Goal: Information Seeking & Learning: Learn about a topic

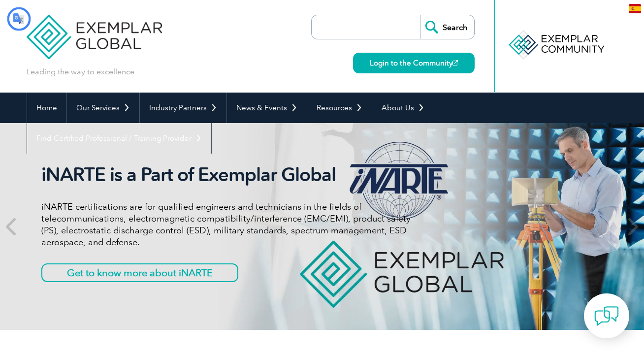
type input "Buscar"
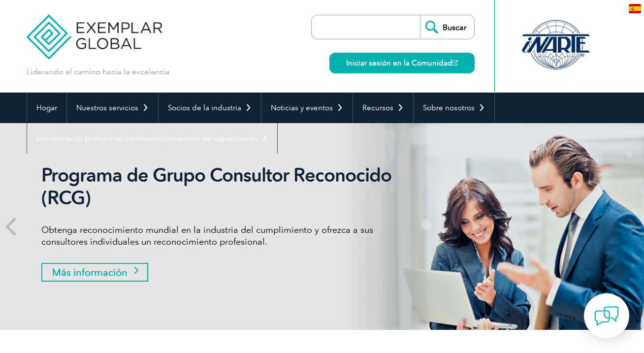
click at [106, 274] on font "Más información" at bounding box center [89, 272] width 75 height 12
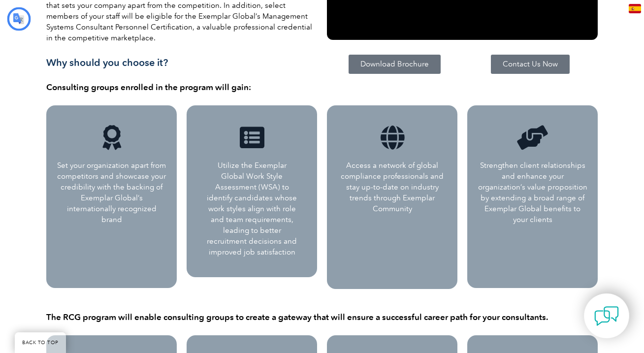
type input "Buscar"
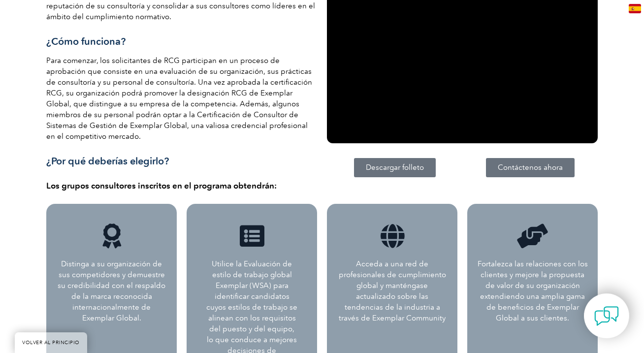
scroll to position [306, 0]
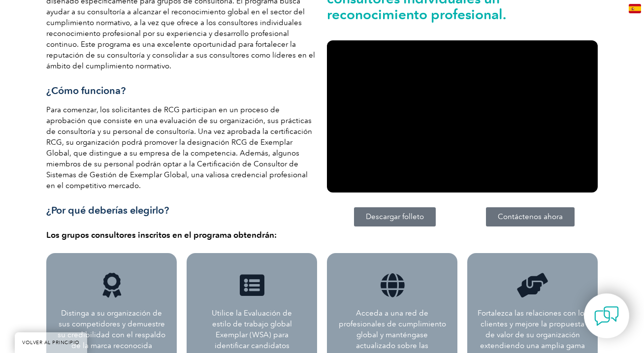
click at [406, 219] on font "Descargar folleto" at bounding box center [395, 216] width 58 height 9
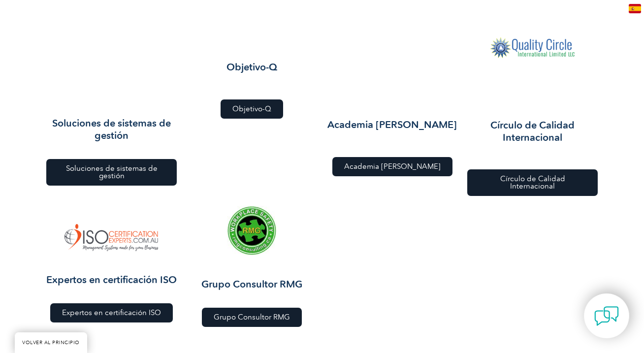
scroll to position [1290, 0]
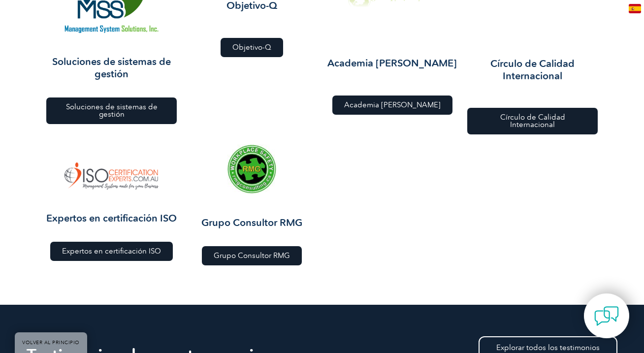
click at [112, 254] on font "Expertos en certificación ISO" at bounding box center [111, 250] width 99 height 9
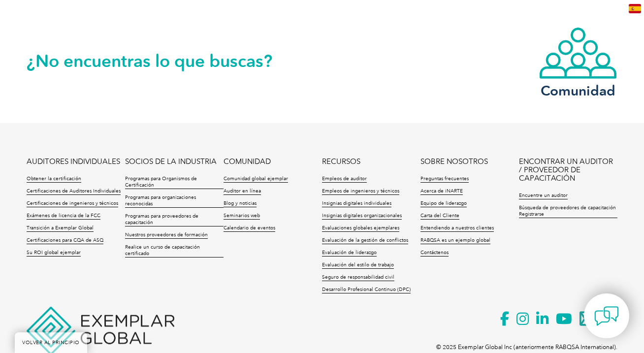
scroll to position [2107, 0]
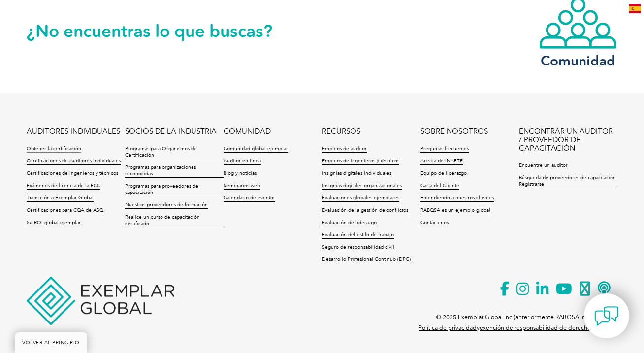
click at [62, 146] on font "Obtener la certificación" at bounding box center [54, 149] width 55 height 6
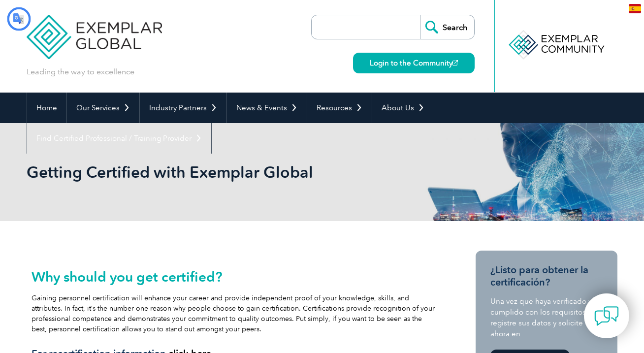
type input "Buscar"
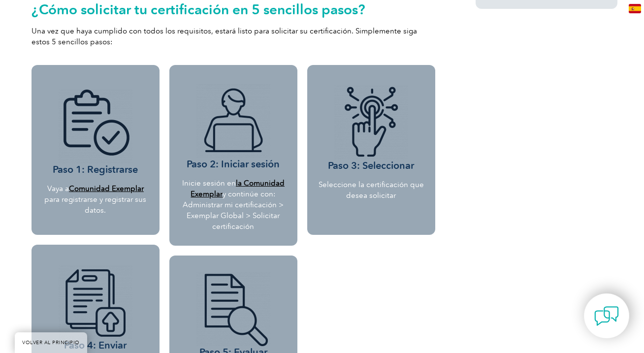
scroll to position [935, 0]
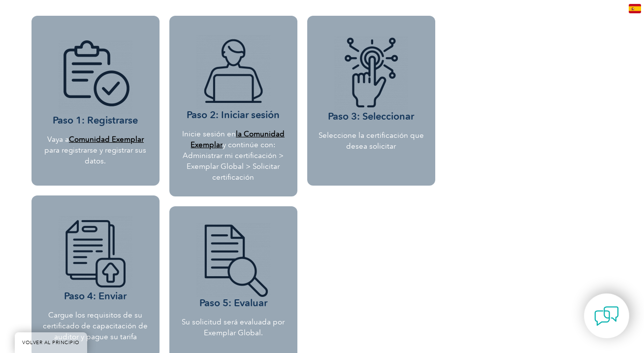
click at [117, 139] on font "Comunidad Exemplar" at bounding box center [106, 139] width 75 height 9
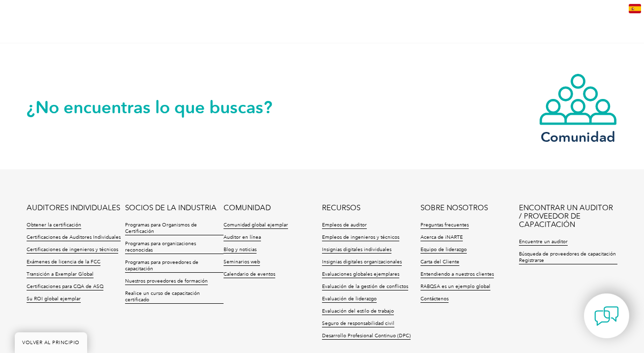
scroll to position [1378, 0]
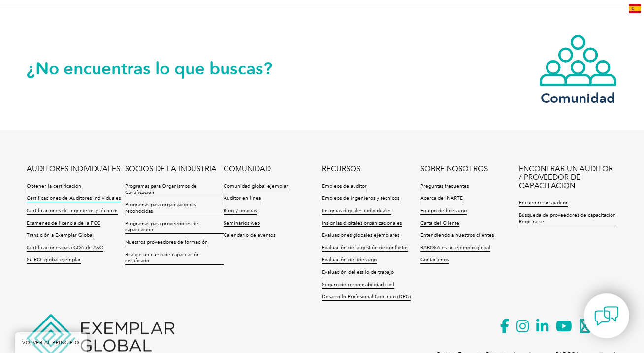
click at [82, 200] on font "Certificaciones de Auditores Individuales" at bounding box center [74, 198] width 94 height 6
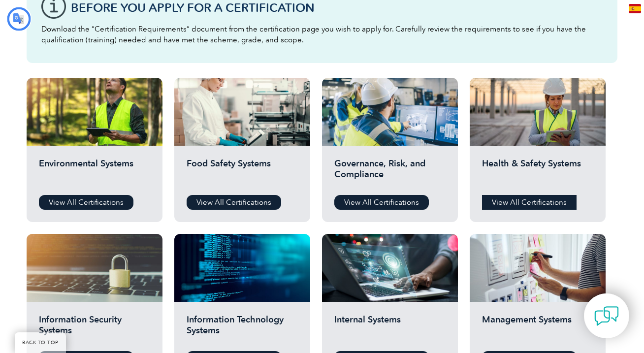
type input "Buscar"
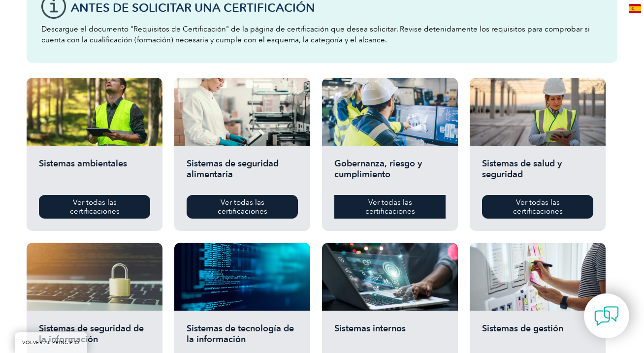
click at [361, 206] on link "Ver todas las certificaciones" at bounding box center [389, 207] width 111 height 24
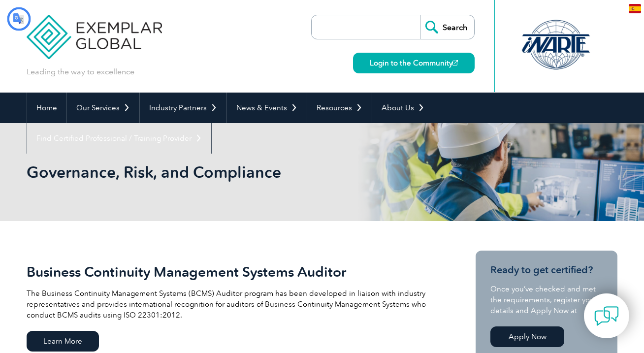
type input "Buscar"
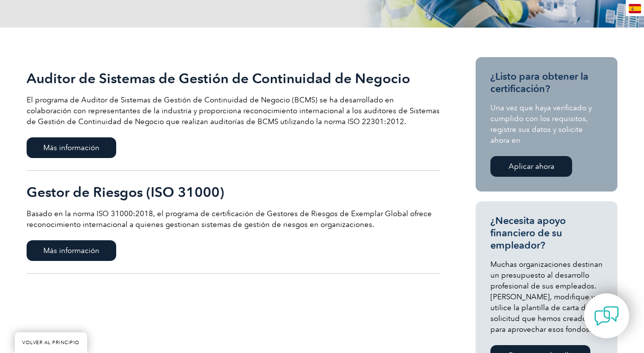
scroll to position [197, 0]
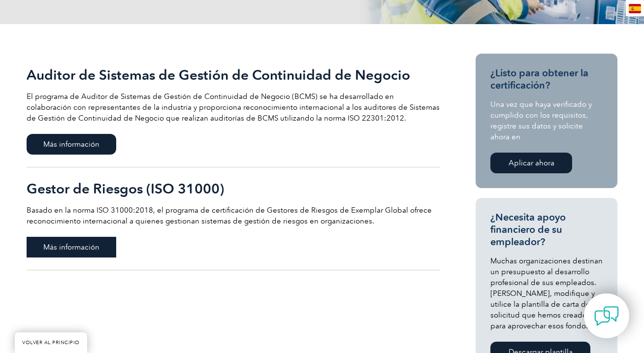
click at [104, 248] on span "Más información" at bounding box center [72, 247] width 90 height 21
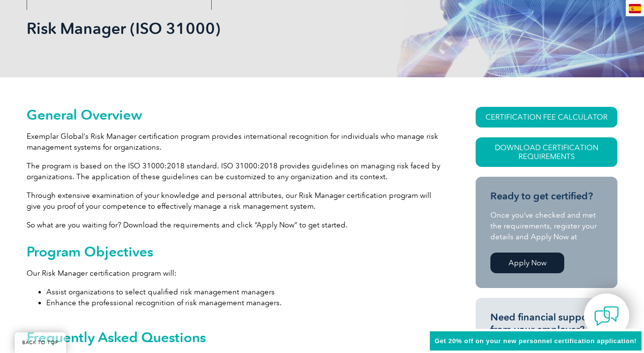
scroll to position [148, 0]
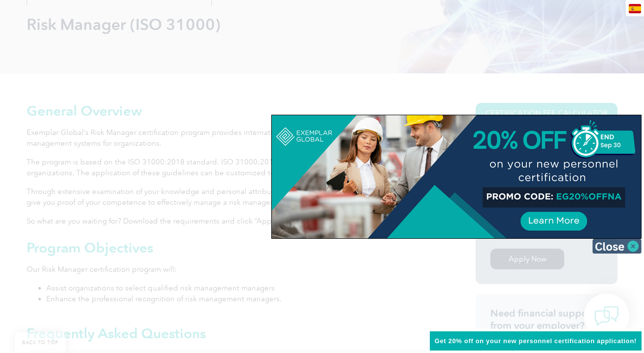
click at [634, 244] on img at bounding box center [616, 246] width 49 height 15
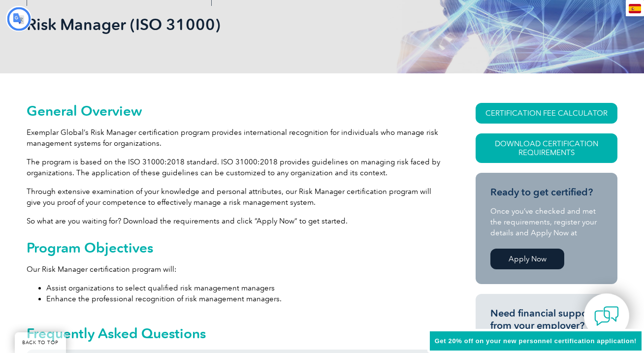
scroll to position [0, 0]
type input "Buscar"
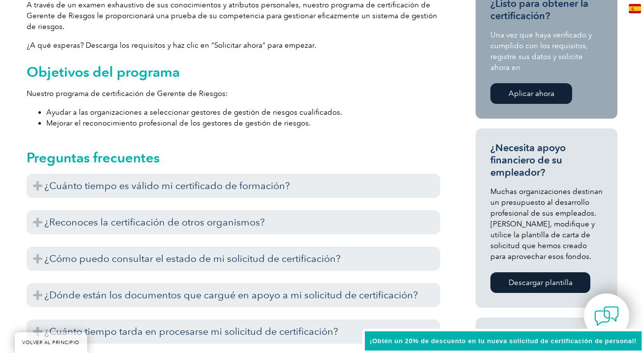
scroll to position [394, 0]
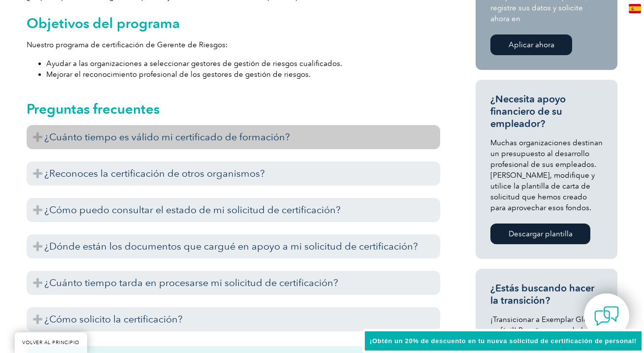
click at [293, 132] on h3 "¿Cuánto tiempo es válido mi certificado de formación?" at bounding box center [233, 137] width 413 height 24
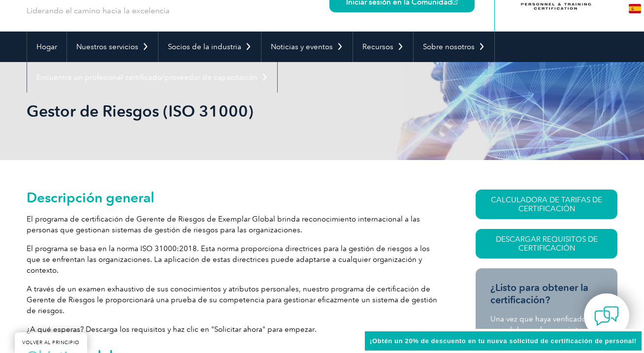
scroll to position [0, 0]
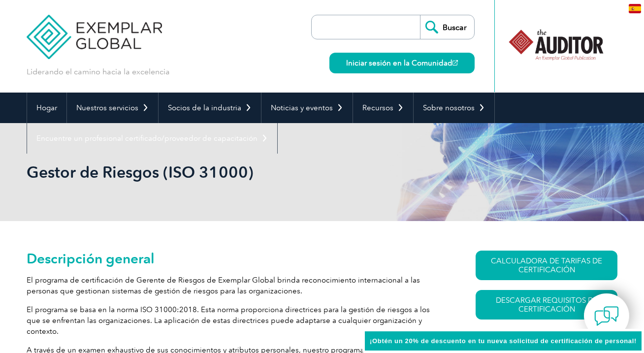
click at [573, 45] on div at bounding box center [556, 45] width 98 height 54
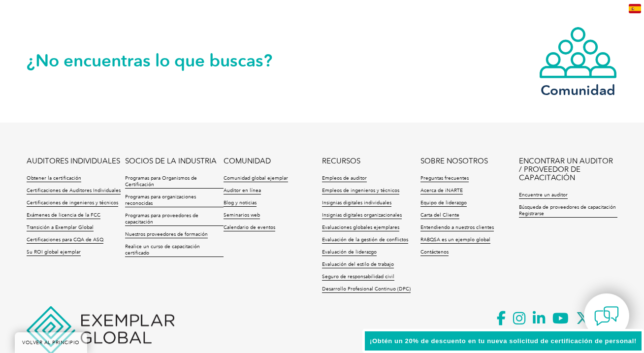
scroll to position [1427, 0]
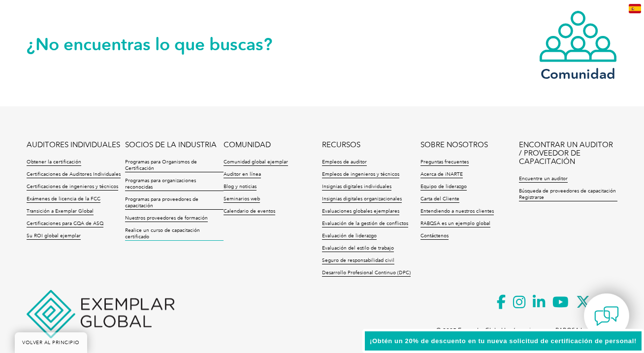
click at [150, 227] on font "Realice un curso de capacitación certificado" at bounding box center [162, 233] width 75 height 12
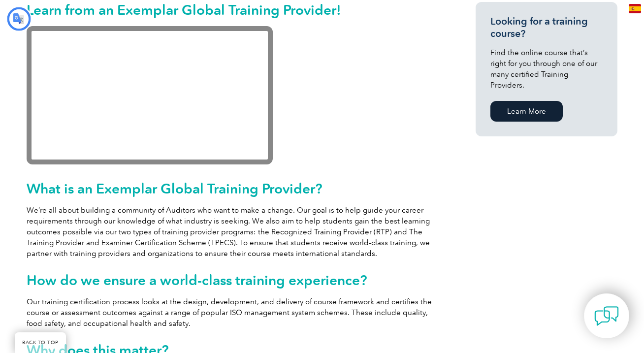
type input "Buscar"
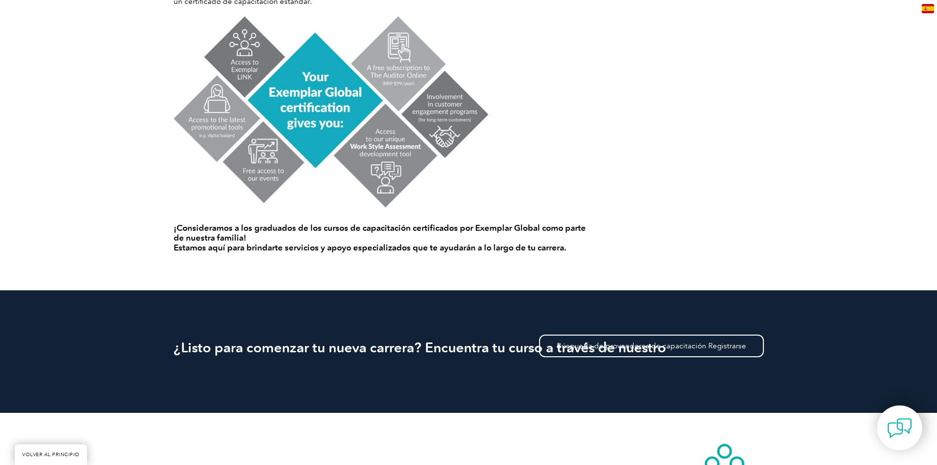
scroll to position [753, 0]
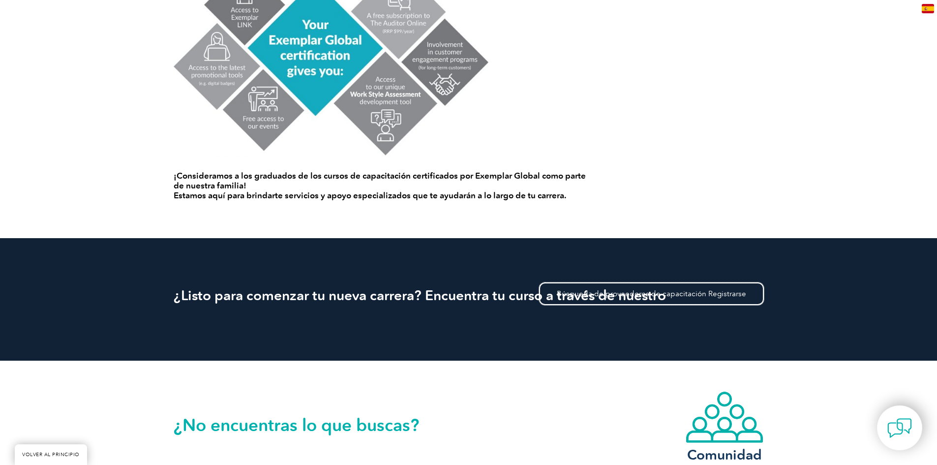
click at [643, 289] on font "Búsqueda de proveedores de capacitación Registrarse" at bounding box center [651, 293] width 189 height 9
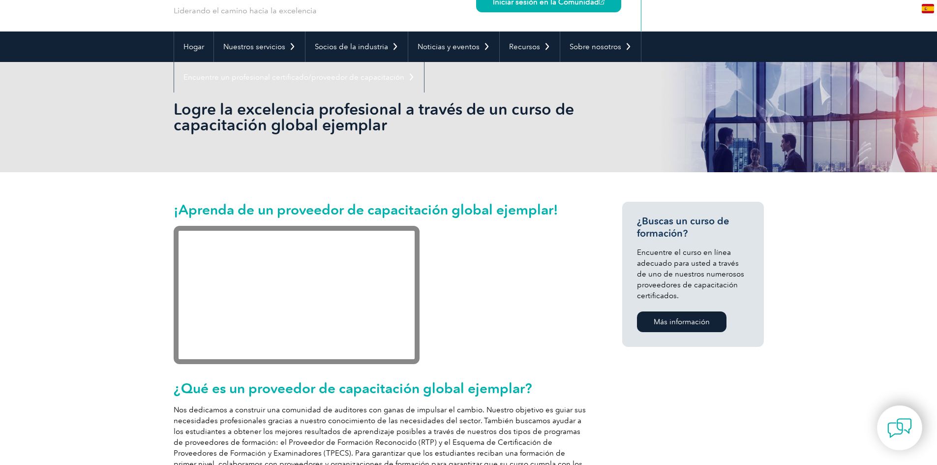
scroll to position [148, 0]
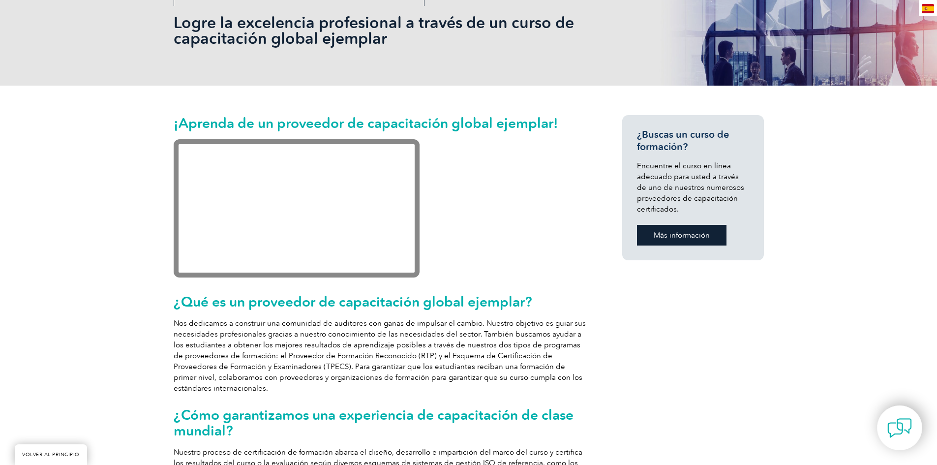
click at [643, 233] on link "Más información" at bounding box center [682, 235] width 90 height 21
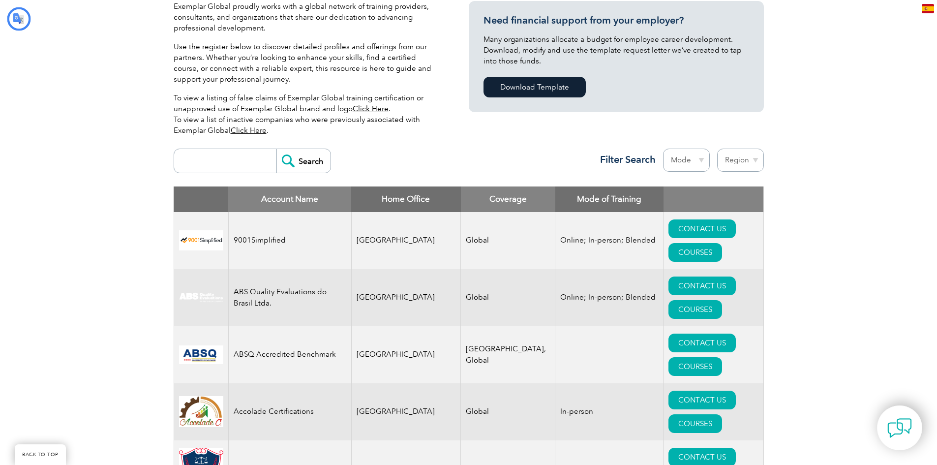
type input "Buscar"
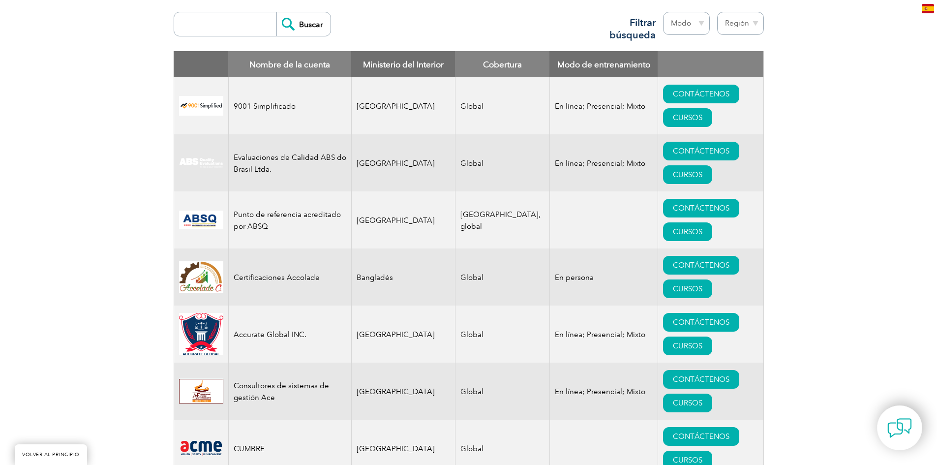
scroll to position [98, 0]
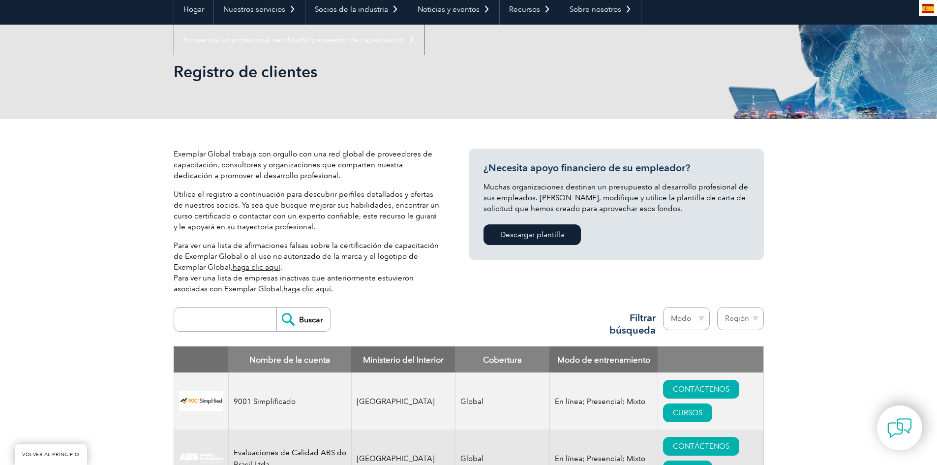
click at [751, 320] on select "Región Australia Baréin Bangladés Brasil Canadá Colombia República Dominicana E…" at bounding box center [740, 318] width 47 height 23
select select "[GEOGRAPHIC_DATA]"
click at [717, 307] on select "Región Australia Baréin Bangladés Brasil Canadá Colombia República Dominicana E…" at bounding box center [740, 318] width 47 height 23
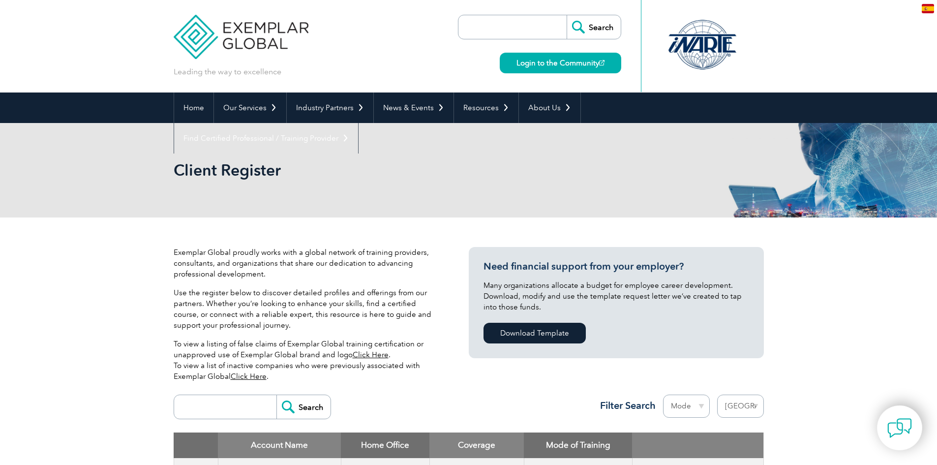
select select "[GEOGRAPHIC_DATA]"
type input "Buscar"
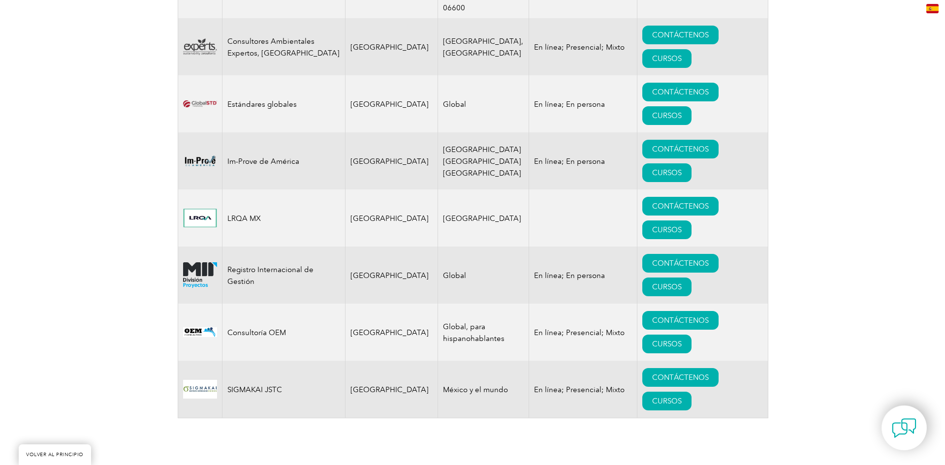
scroll to position [787, 0]
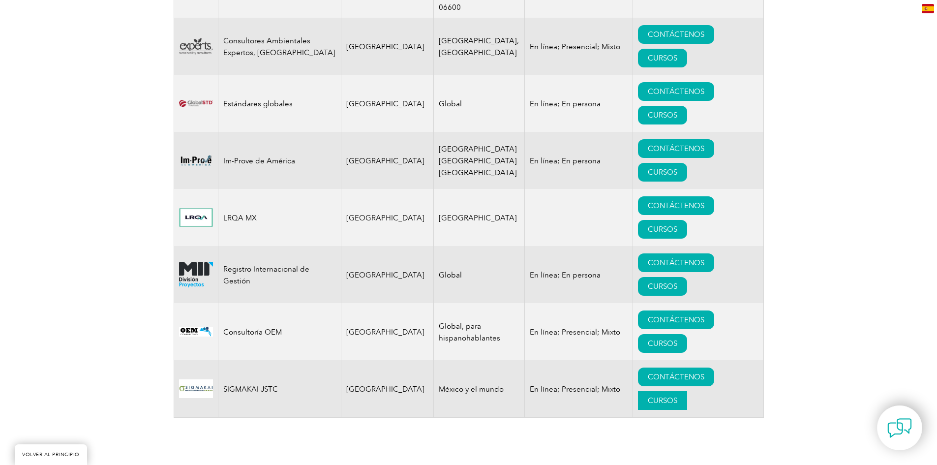
click at [650, 396] on font "CURSOS" at bounding box center [663, 400] width 30 height 9
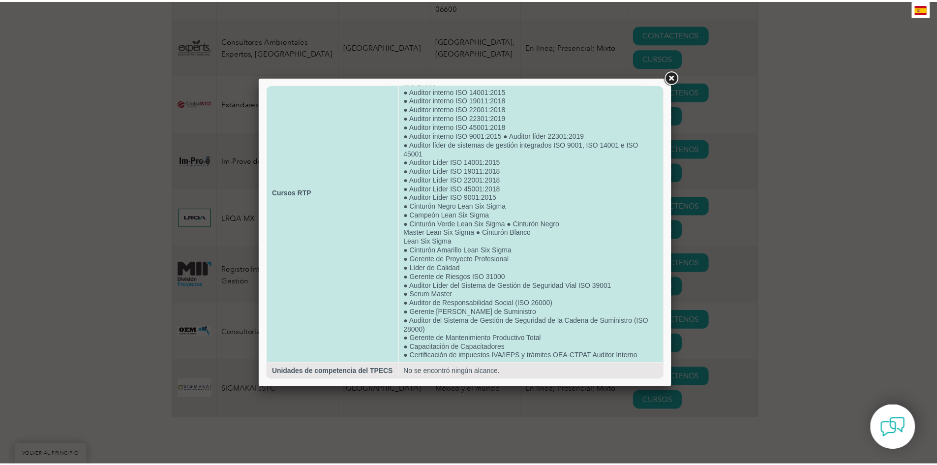
scroll to position [106, 0]
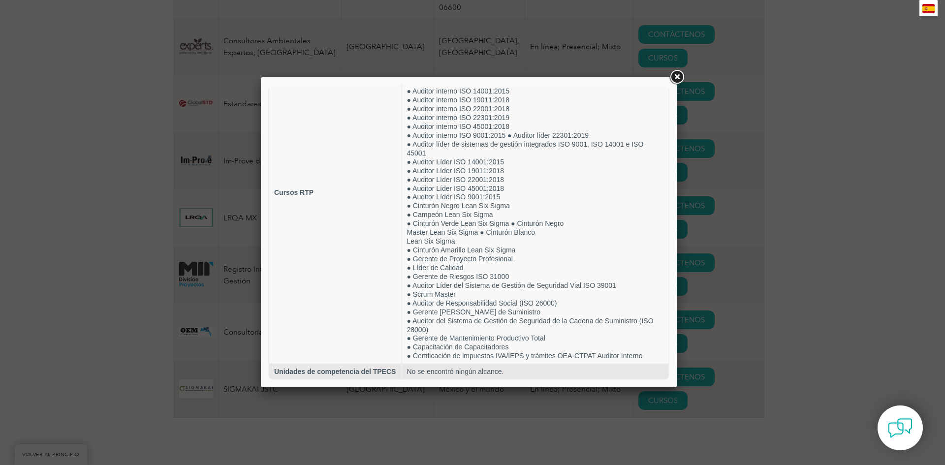
click at [677, 79] on link at bounding box center [677, 77] width 18 height 18
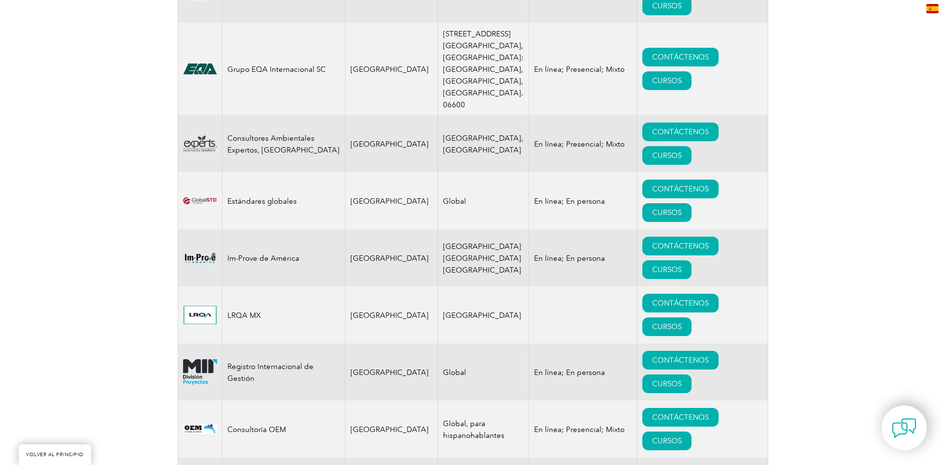
scroll to position [689, 0]
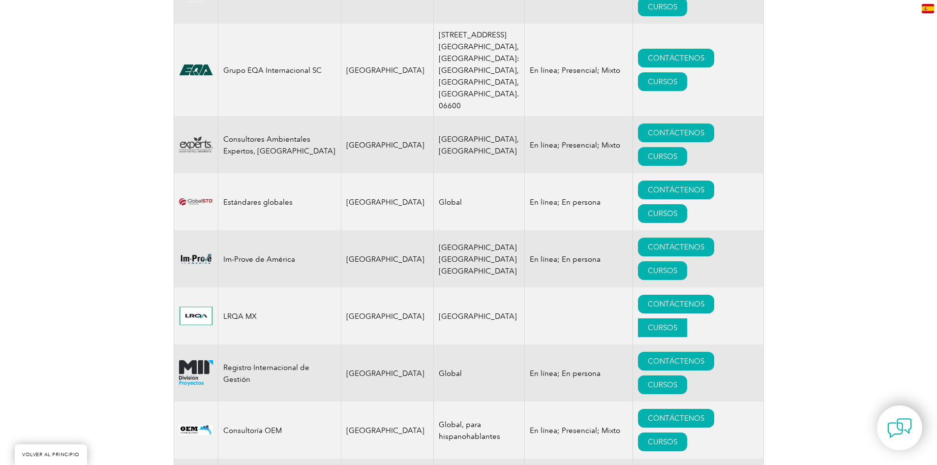
click at [660, 323] on font "CURSOS" at bounding box center [663, 327] width 30 height 9
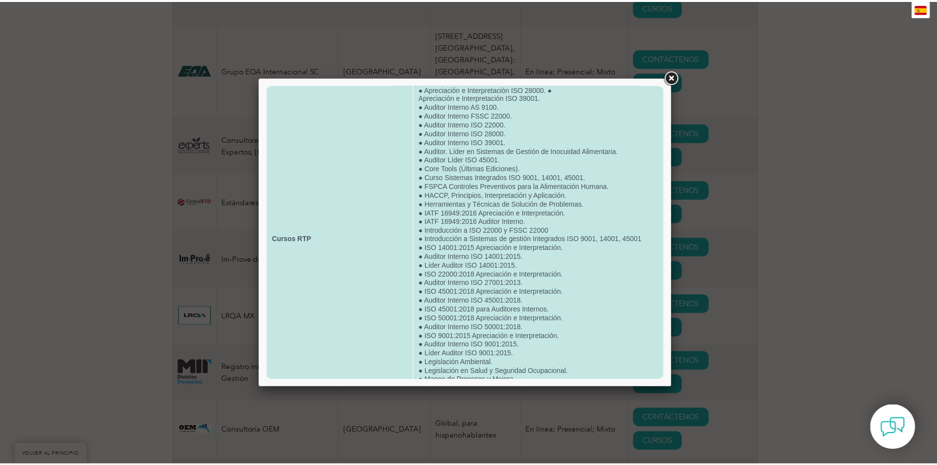
scroll to position [0, 0]
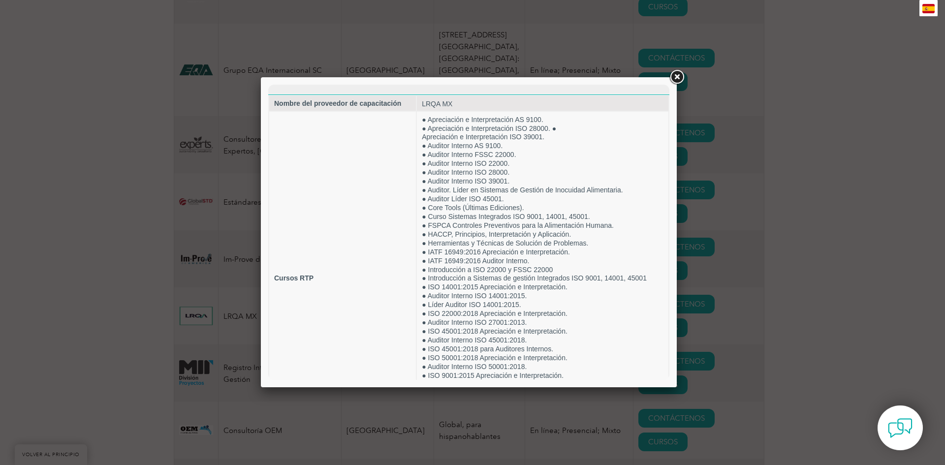
click at [679, 78] on link at bounding box center [677, 77] width 18 height 18
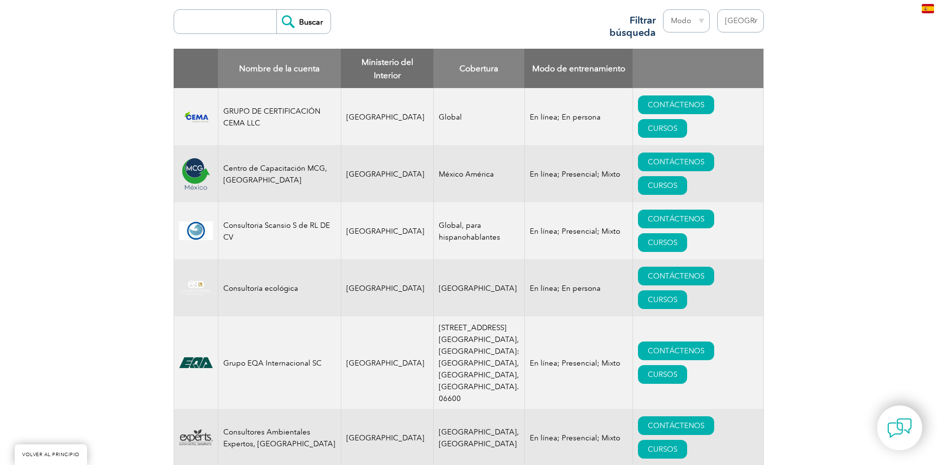
scroll to position [394, 0]
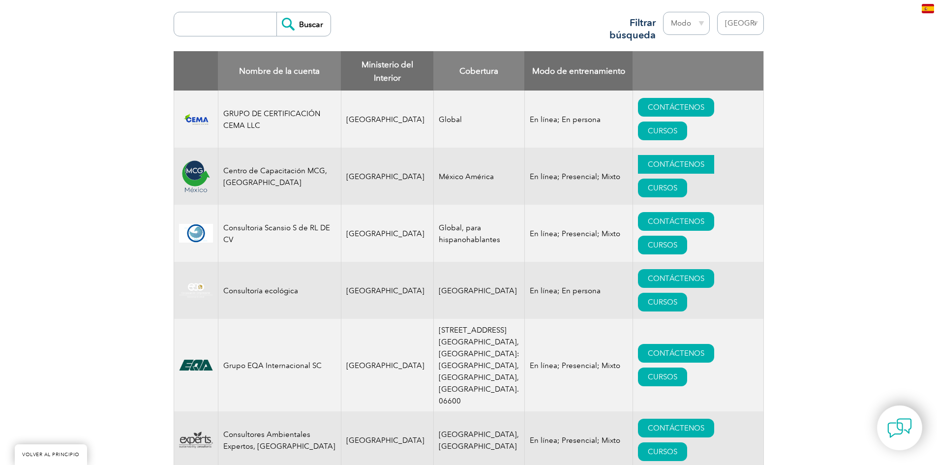
click at [683, 165] on font "CONTÁCTENOS" at bounding box center [676, 164] width 57 height 9
